Goal: Information Seeking & Learning: Learn about a topic

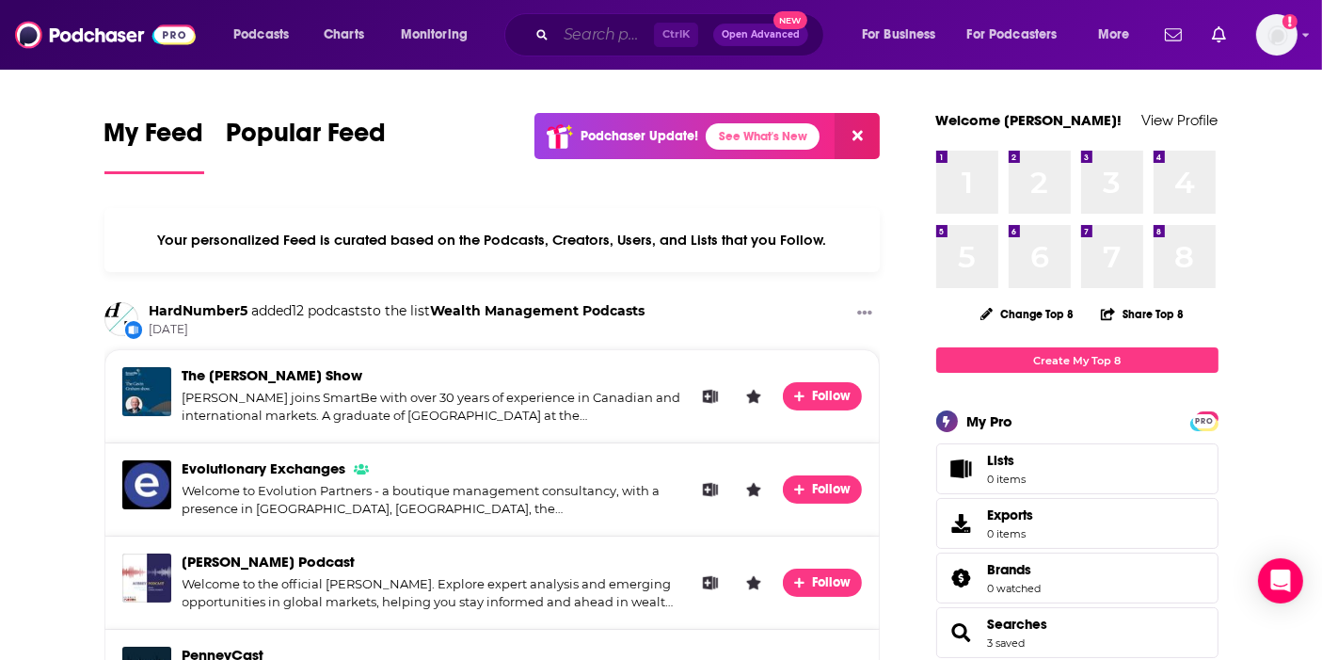
click at [610, 39] on input "Search podcasts, credits, & more..." at bounding box center [605, 35] width 98 height 30
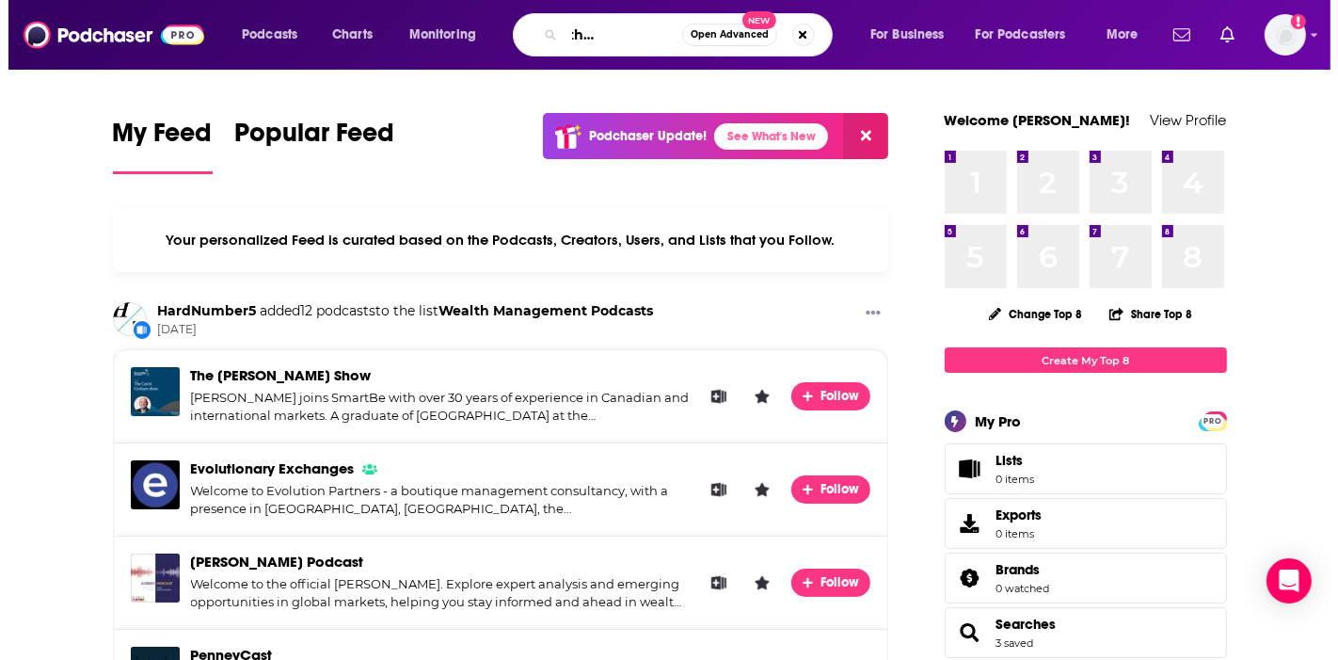
scroll to position [0, 82]
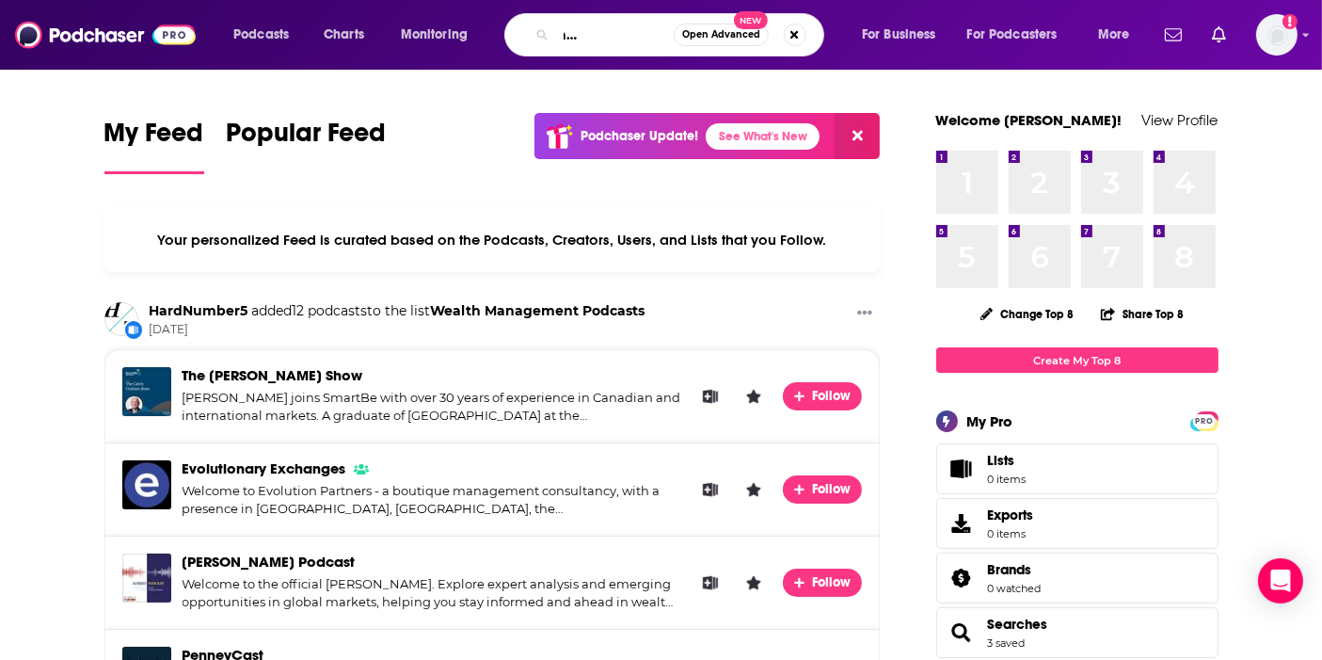
type input "secrets of the career game"
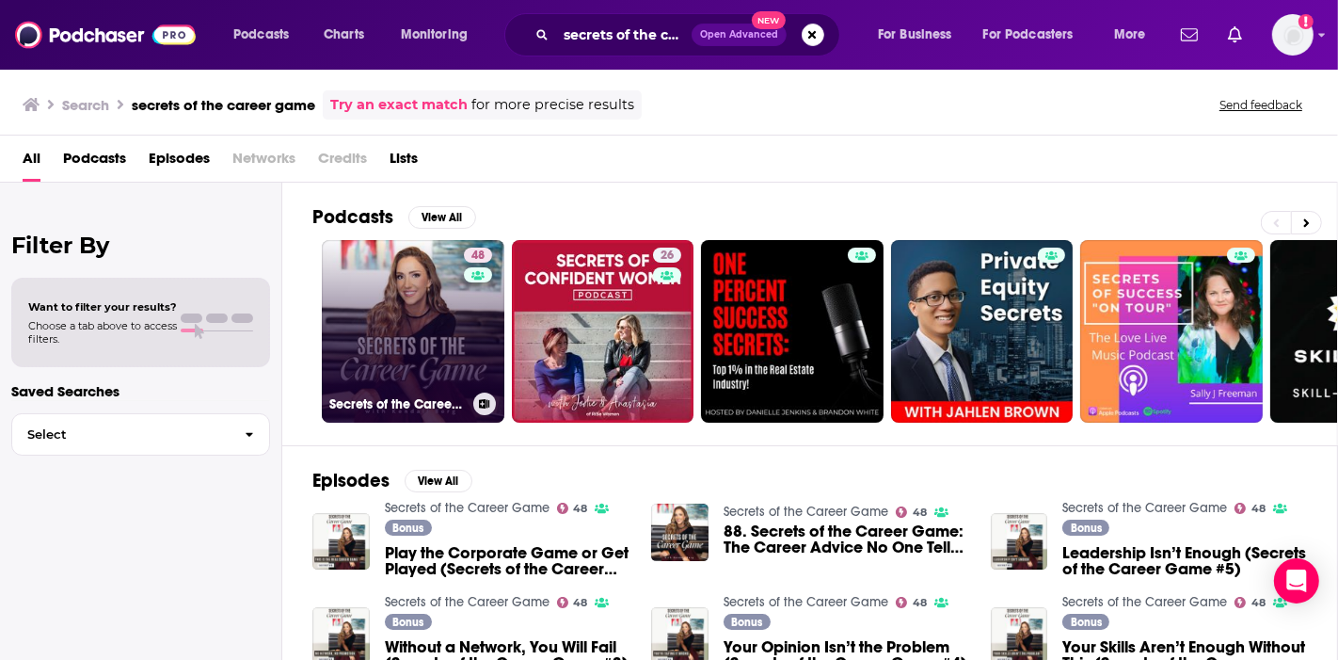
click at [382, 399] on h3 "Secrets of the Career Game" at bounding box center [397, 404] width 136 height 16
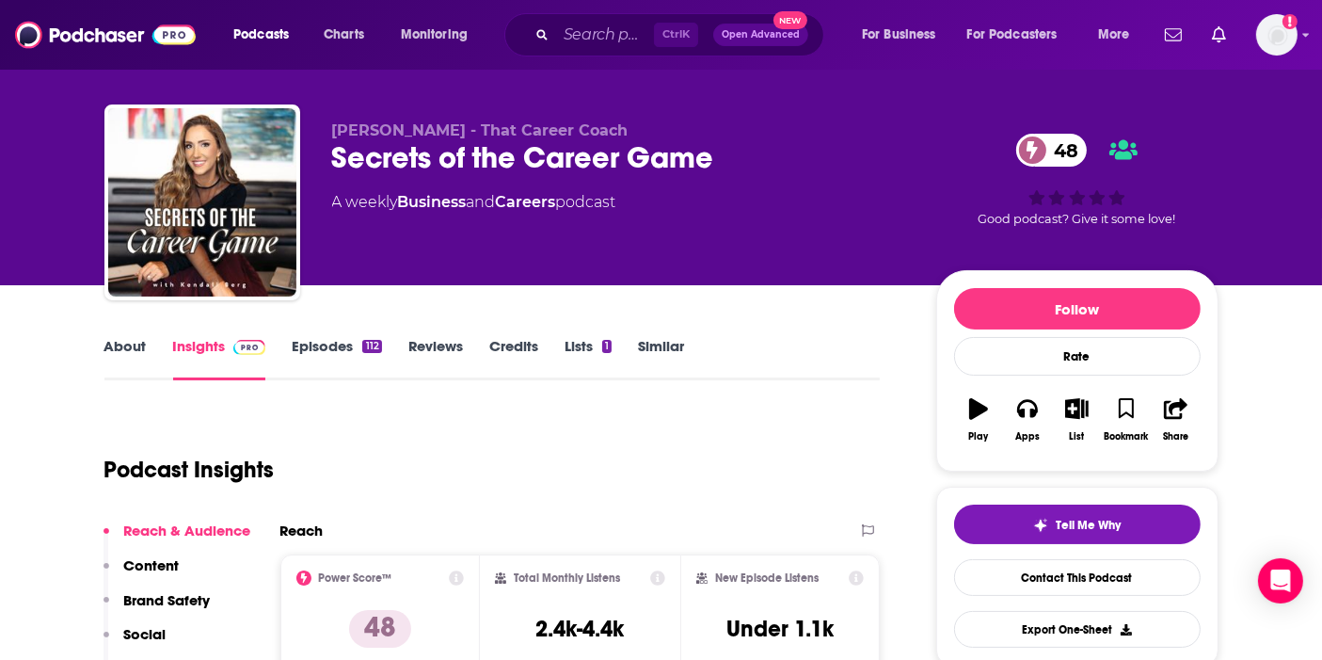
scroll to position [271, 0]
